Goal: Transaction & Acquisition: Book appointment/travel/reservation

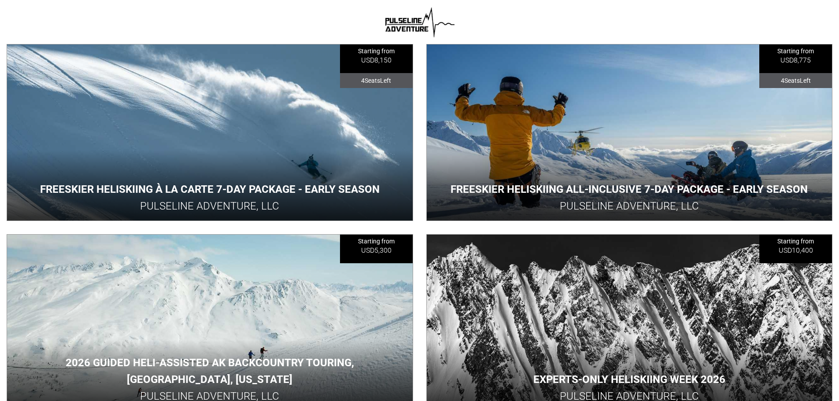
click at [633, 182] on button "View Adventure" at bounding box center [630, 190] width 66 height 16
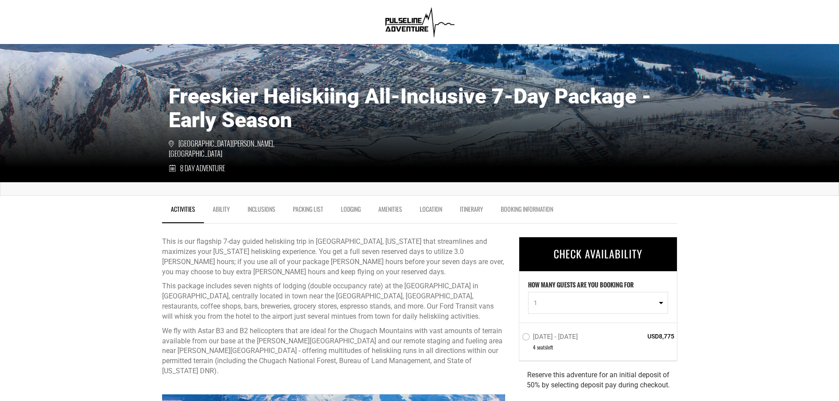
scroll to position [88, 0]
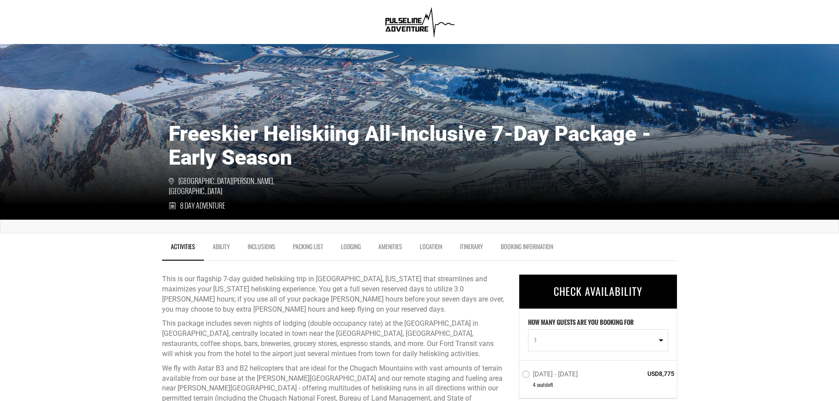
click at [536, 372] on label "[DATE] - [DATE]" at bounding box center [551, 376] width 58 height 11
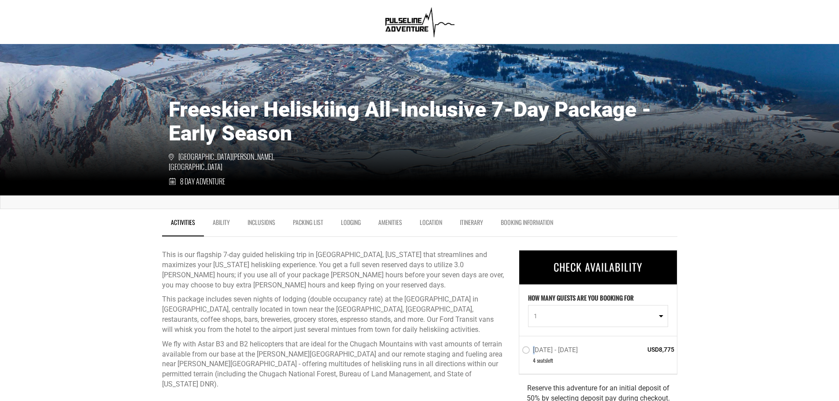
scroll to position [132, 0]
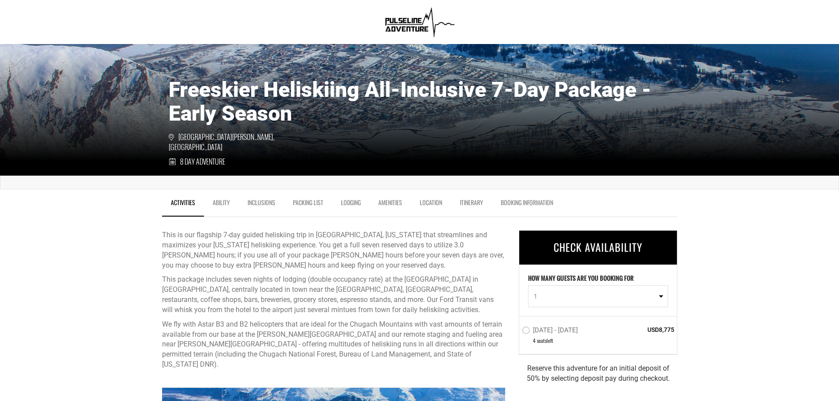
click at [525, 327] on label "[DATE] - [DATE]" at bounding box center [551, 332] width 58 height 11
click at [516, 327] on input "[DATE] - [DATE]" at bounding box center [516, 335] width 0 height 20
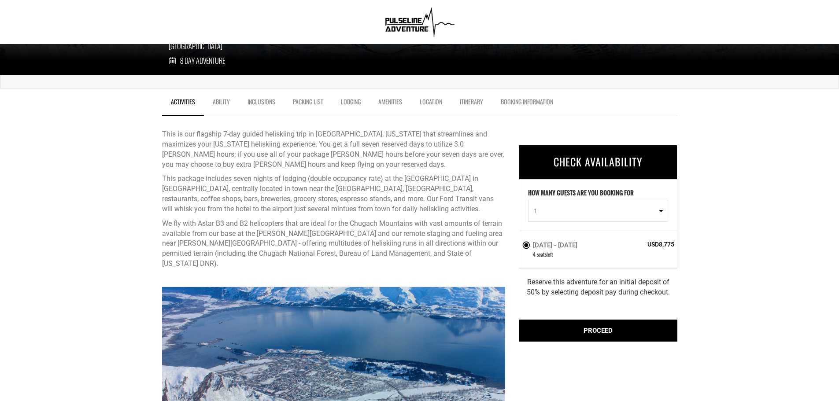
scroll to position [529, 0]
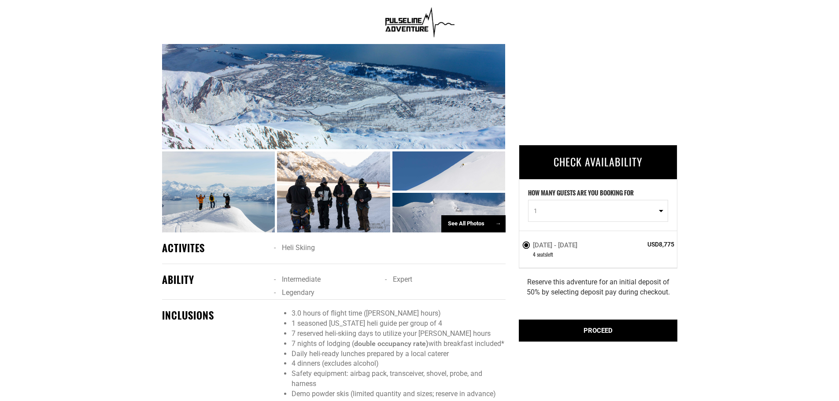
click at [386, 72] on div at bounding box center [334, 71] width 344 height 158
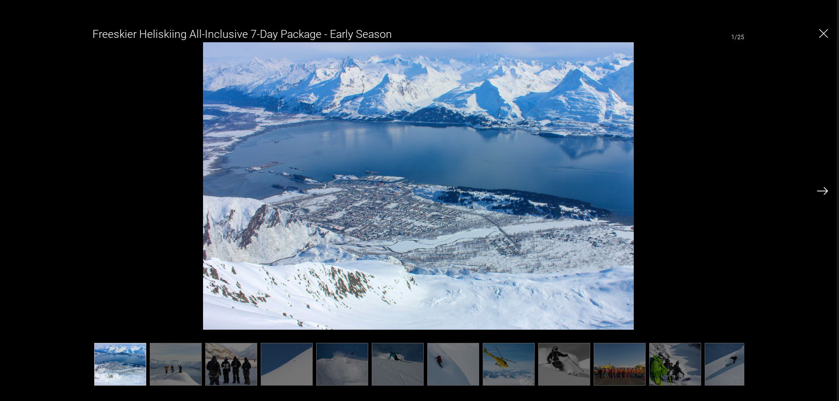
click at [825, 195] on img at bounding box center [822, 191] width 11 height 8
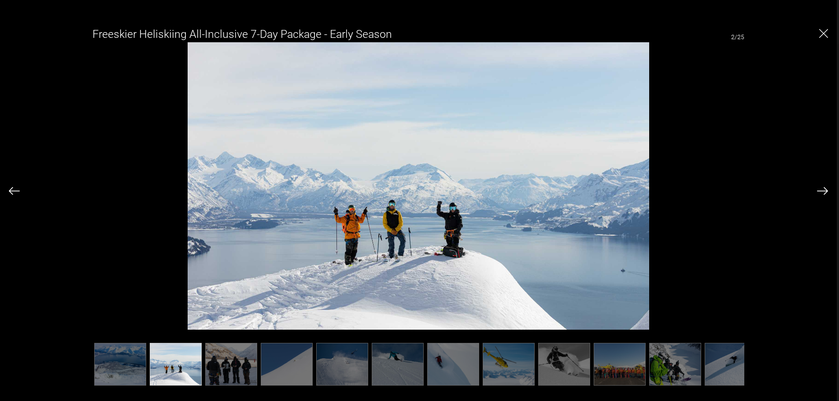
click at [825, 195] on img at bounding box center [822, 191] width 11 height 8
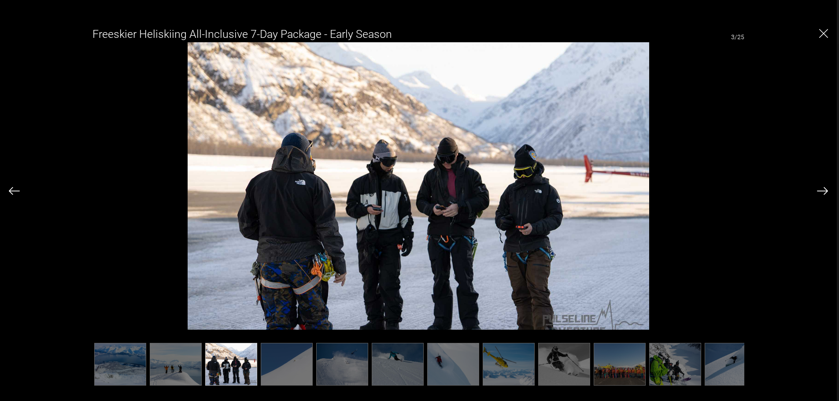
click at [825, 195] on img at bounding box center [822, 191] width 11 height 8
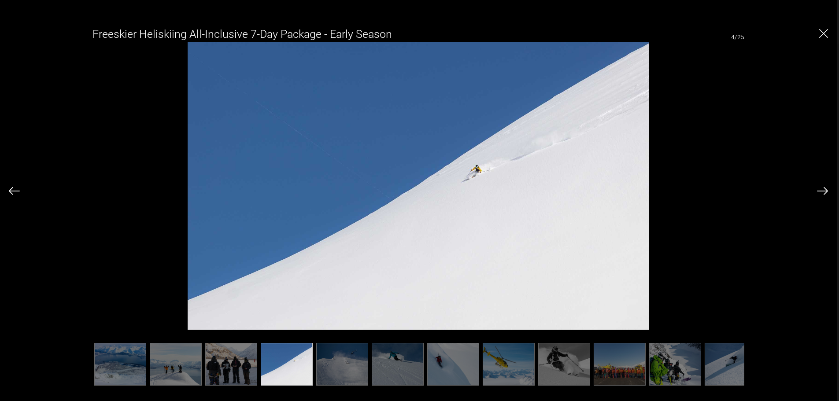
click at [825, 195] on img at bounding box center [822, 191] width 11 height 8
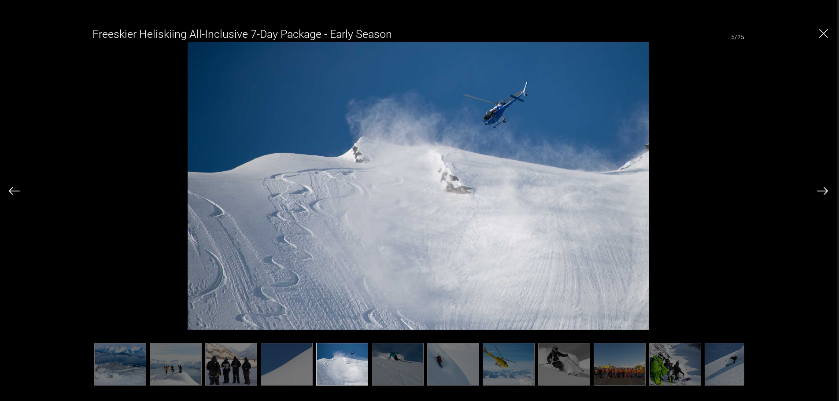
click at [825, 195] on img at bounding box center [822, 191] width 11 height 8
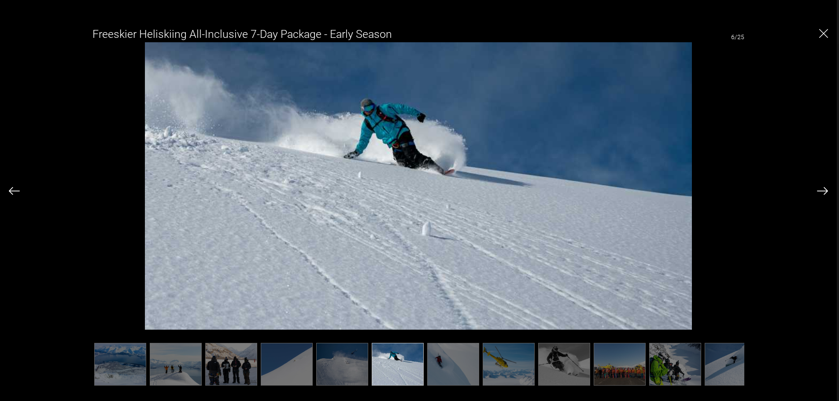
click at [19, 189] on img at bounding box center [14, 191] width 11 height 8
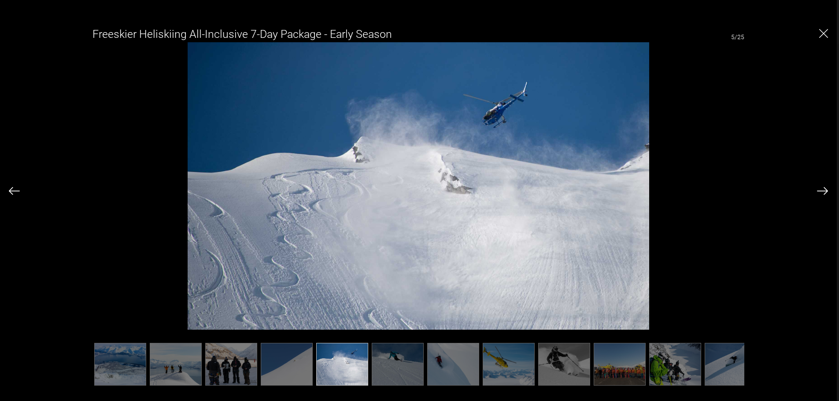
click at [19, 189] on img at bounding box center [14, 191] width 11 height 8
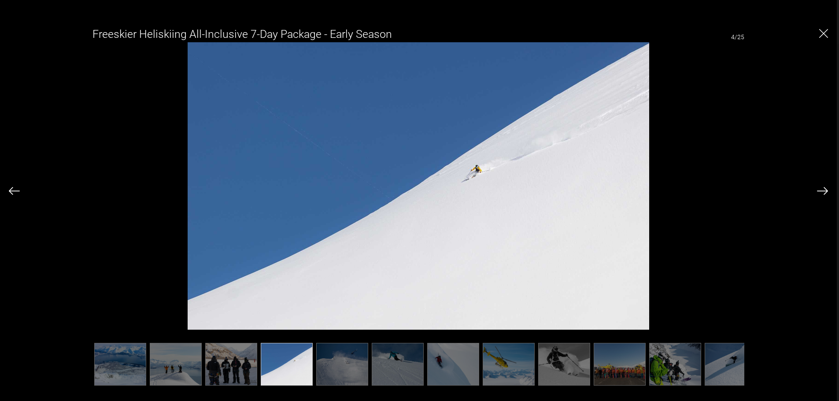
click at [825, 189] on img at bounding box center [822, 191] width 11 height 8
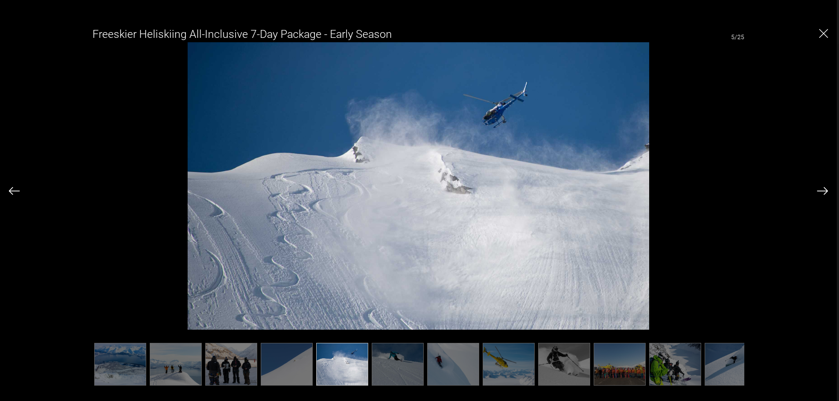
click at [825, 189] on img at bounding box center [822, 191] width 11 height 8
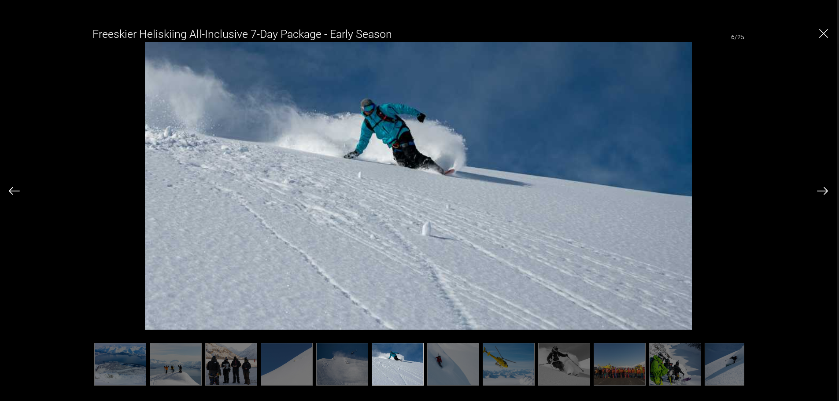
click at [825, 189] on img at bounding box center [822, 191] width 11 height 8
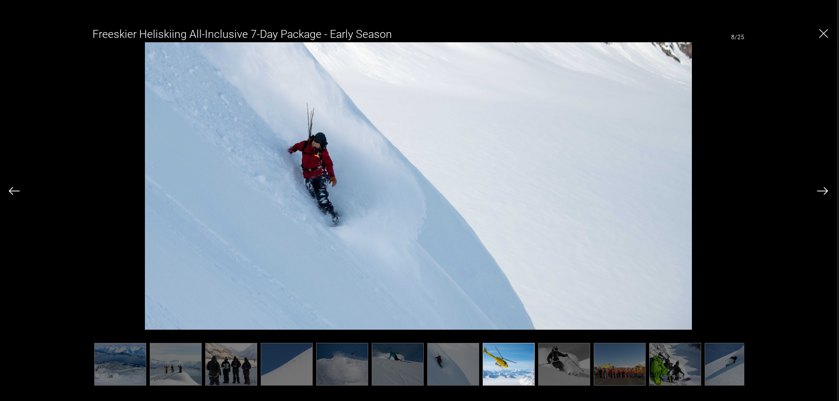
click at [825, 189] on img at bounding box center [822, 191] width 11 height 8
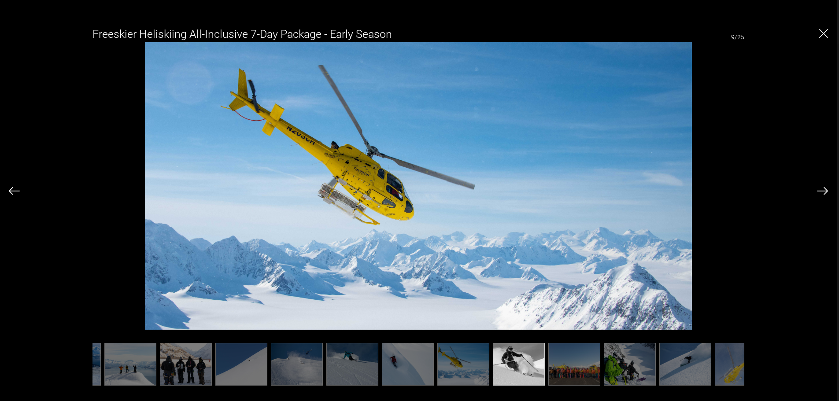
click at [825, 189] on img at bounding box center [822, 191] width 11 height 8
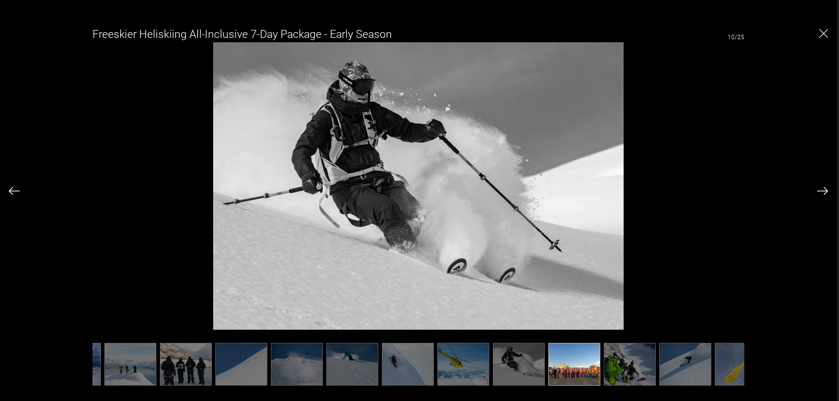
click at [825, 189] on img at bounding box center [822, 191] width 11 height 8
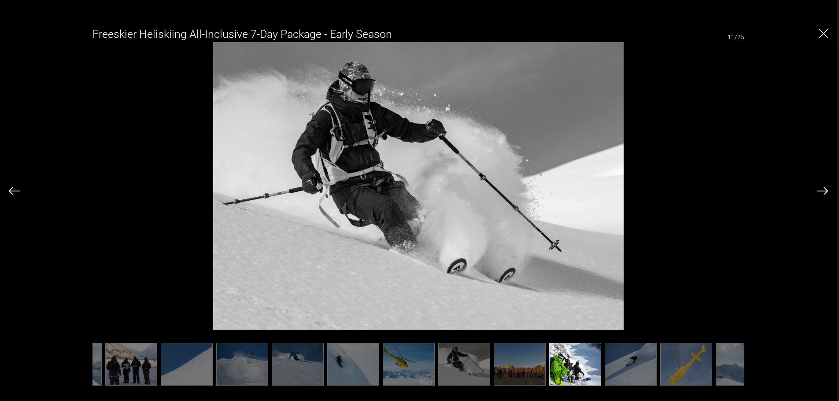
click at [825, 189] on img at bounding box center [822, 191] width 11 height 8
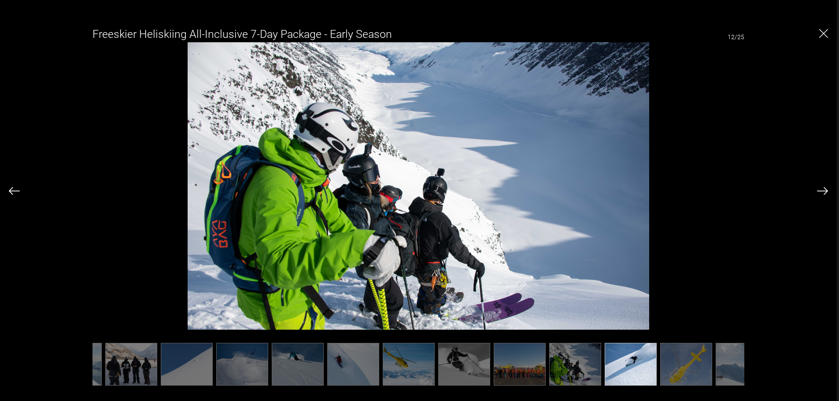
scroll to position [0, 132]
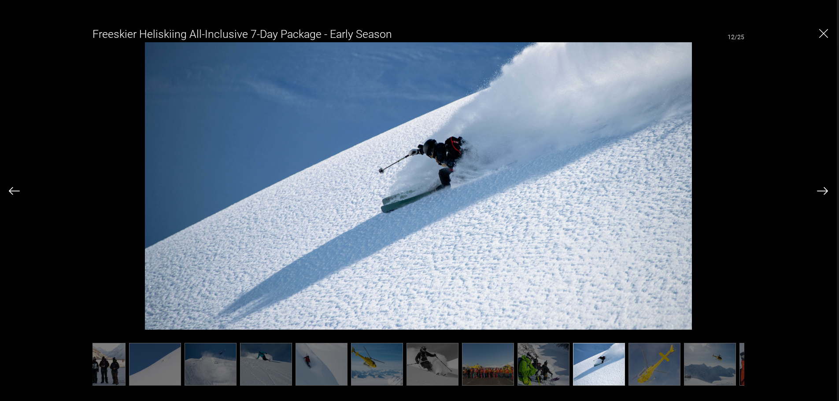
click at [825, 189] on img at bounding box center [822, 191] width 11 height 8
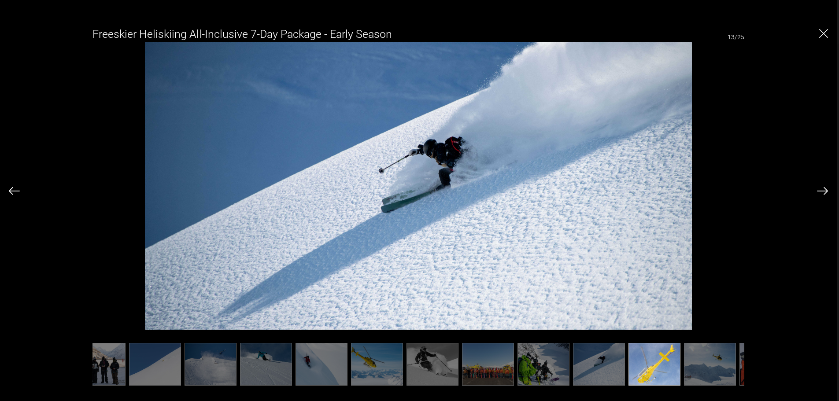
click at [825, 189] on img at bounding box center [822, 191] width 11 height 8
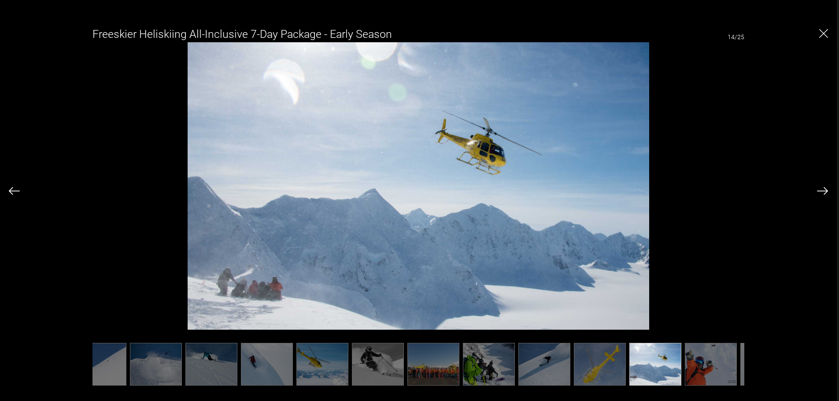
click at [825, 189] on img at bounding box center [822, 191] width 11 height 8
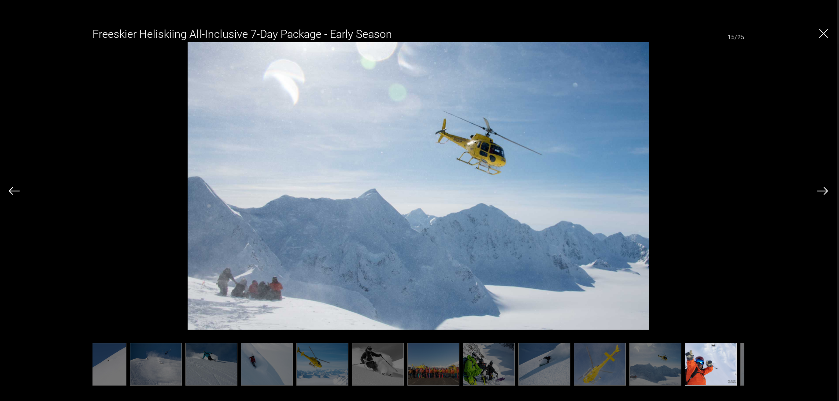
scroll to position [0, 199]
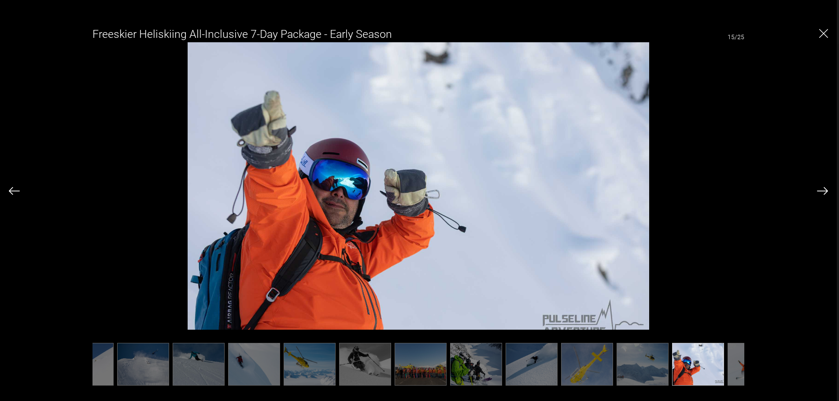
click at [825, 189] on img at bounding box center [822, 191] width 11 height 8
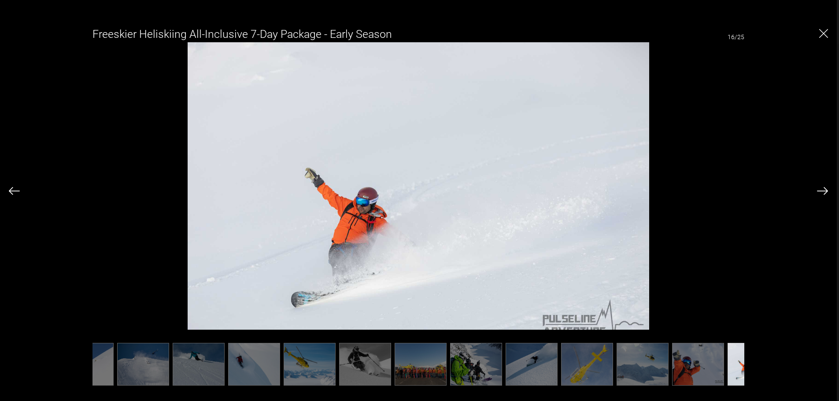
click at [825, 189] on img at bounding box center [822, 191] width 11 height 8
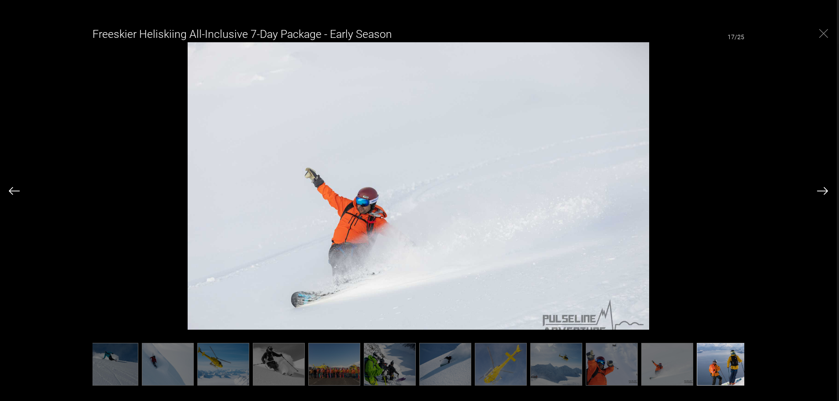
click at [824, 34] on img "Close" at bounding box center [824, 33] width 9 height 9
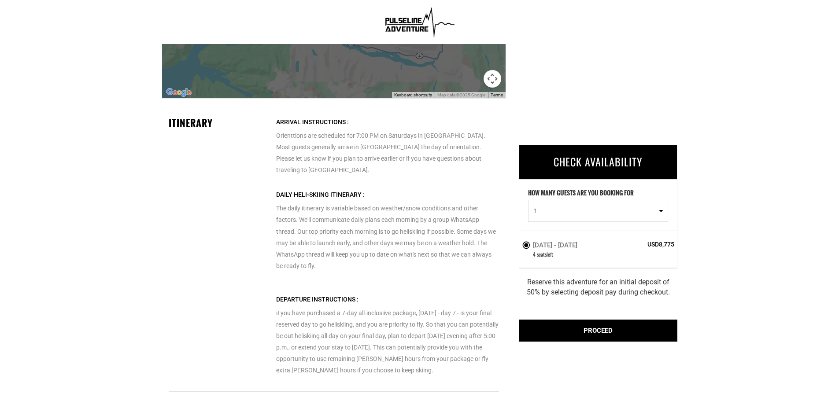
scroll to position [1851, 0]
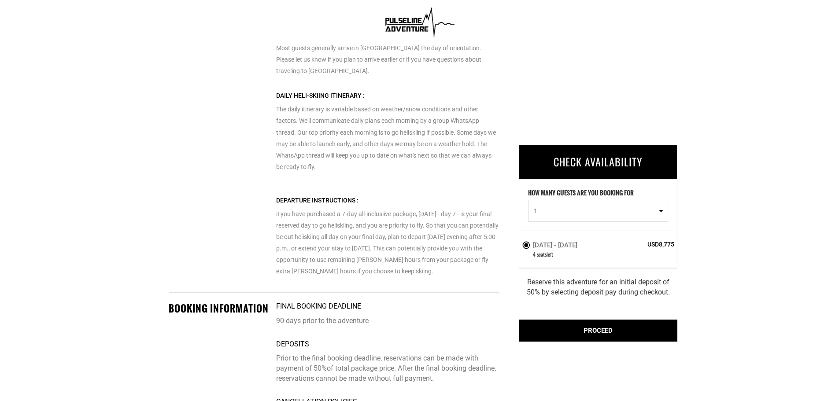
click at [618, 339] on div "PROCEED" at bounding box center [598, 331] width 159 height 22
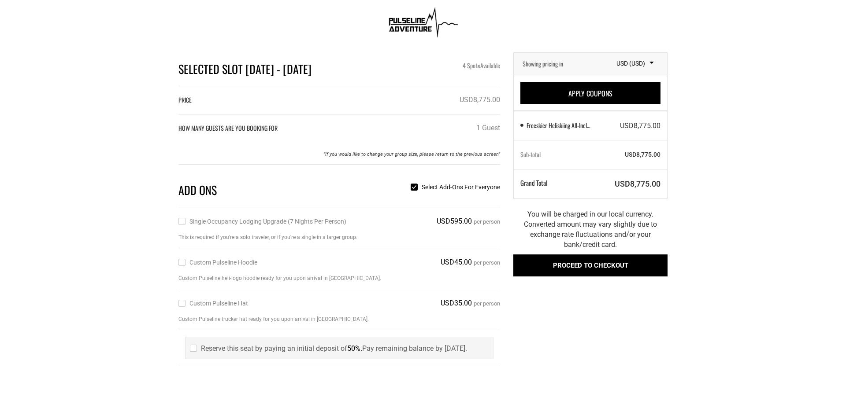
click at [179, 226] on input "Single Occupancy Lodging Upgrade (7 nights per person)" at bounding box center [181, 222] width 6 height 10
checkbox input "true"
